Goal: Task Accomplishment & Management: Manage account settings

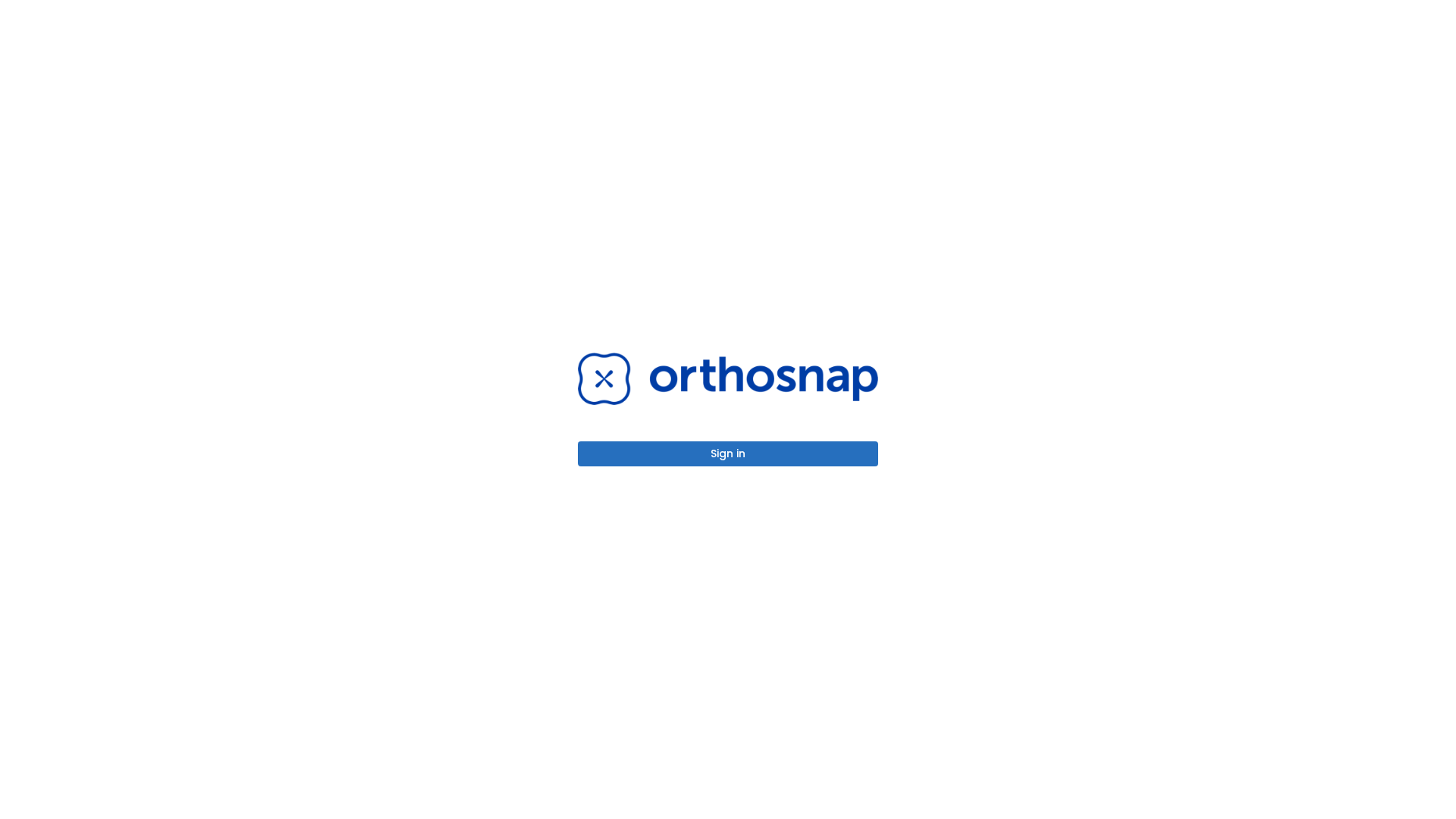
click at [728, 454] on button "Sign in" at bounding box center [728, 454] width 300 height 25
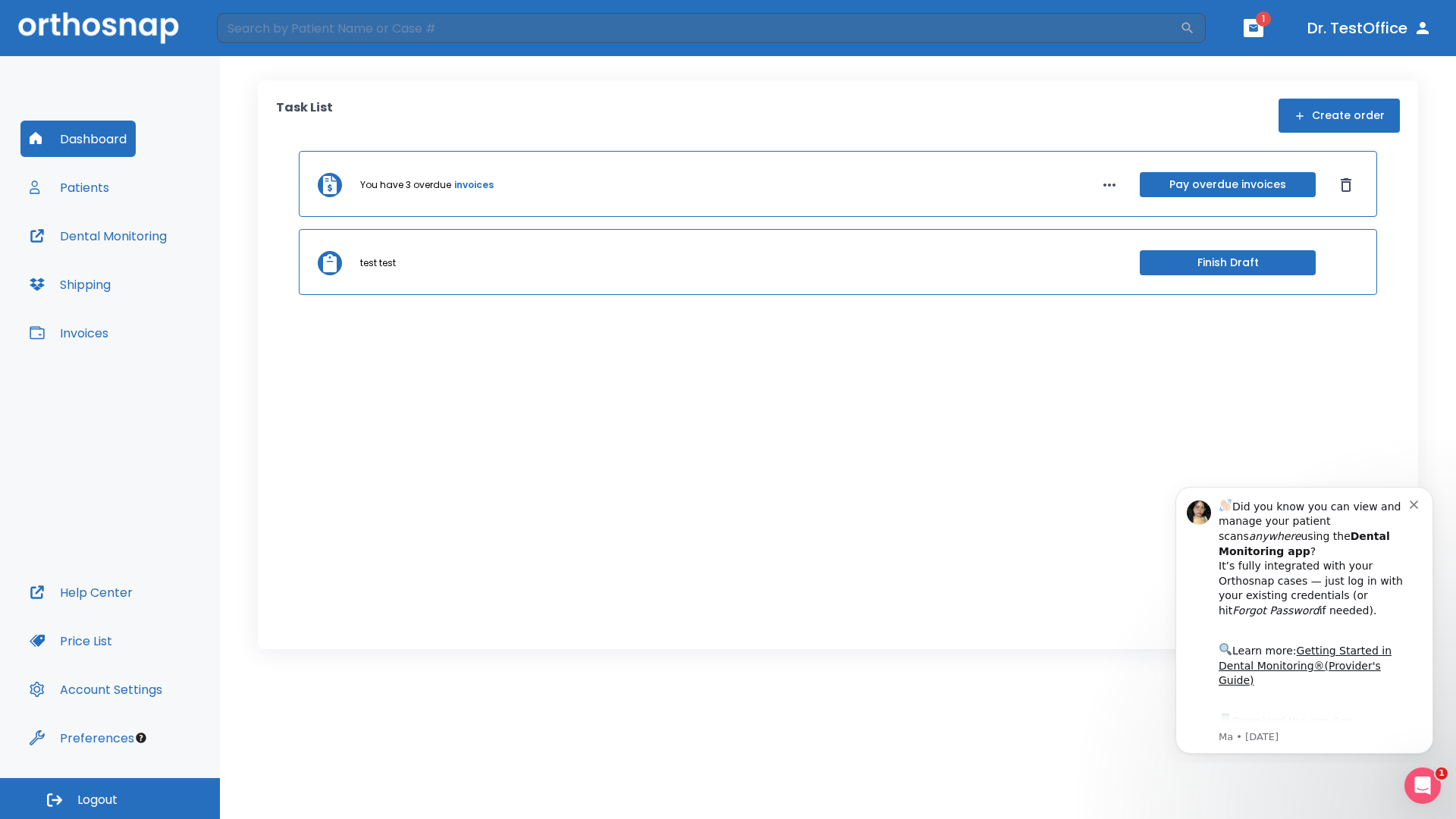
click at [110, 798] on span "Logout" at bounding box center [97, 801] width 40 height 17
